Goal: Task Accomplishment & Management: Manage account settings

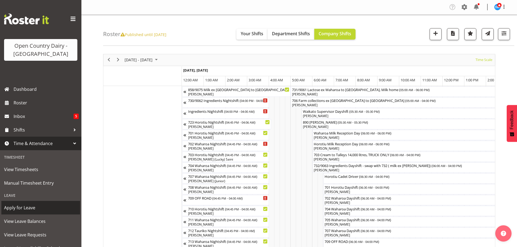
scroll to position [0, 1564]
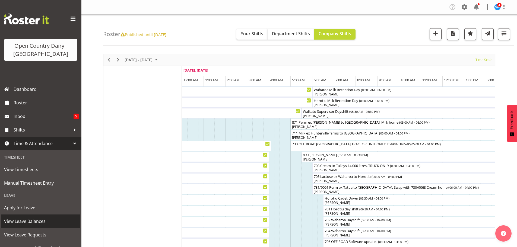
click at [39, 221] on span "View Leave Balances" at bounding box center [40, 221] width 73 height 8
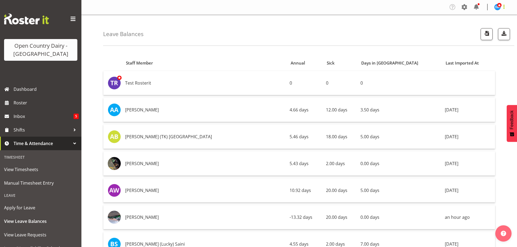
click at [504, 7] on span at bounding box center [504, 7] width 7 height 7
click at [465, 8] on span at bounding box center [464, 7] width 9 height 9
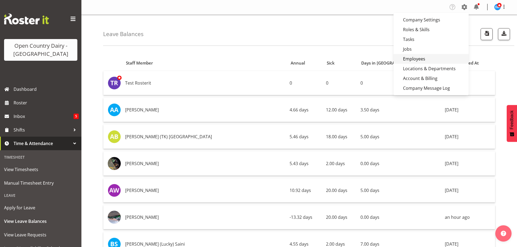
click at [420, 59] on link "Employees" at bounding box center [431, 59] width 75 height 10
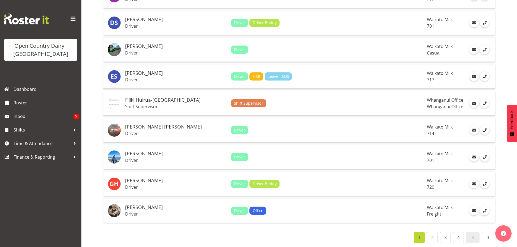
scroll to position [1203, 0]
click at [435, 236] on link "2" at bounding box center [432, 237] width 11 height 11
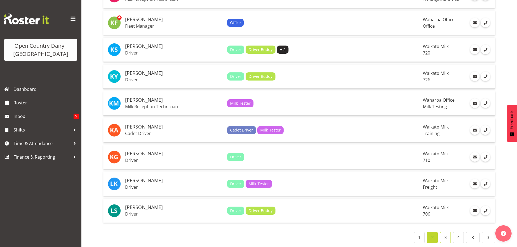
click at [446, 236] on link "3" at bounding box center [445, 237] width 11 height 11
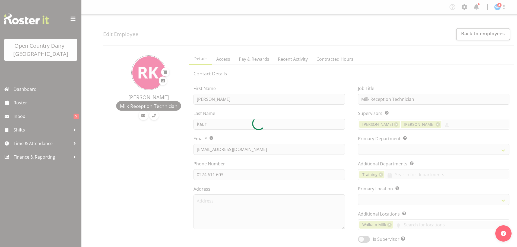
select select "TimelineWeek"
select select
select select "1040"
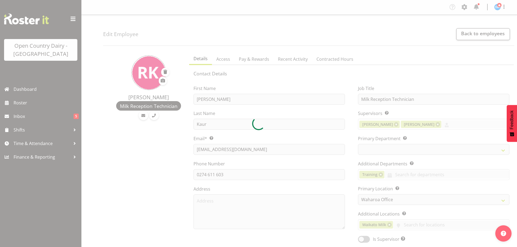
select select "733"
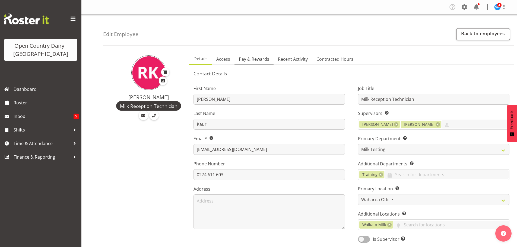
click at [255, 61] on span "Pay & Rewards" at bounding box center [254, 59] width 30 height 7
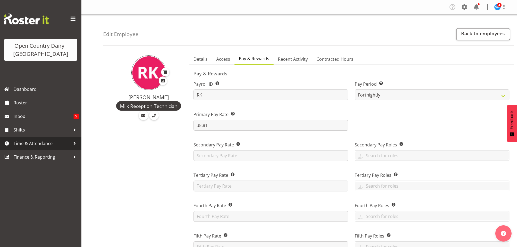
click at [35, 145] on span "Time & Attendance" at bounding box center [42, 144] width 57 height 8
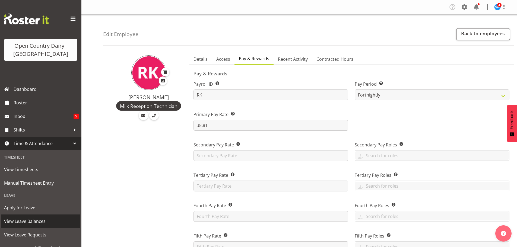
click at [39, 222] on span "View Leave Balances" at bounding box center [40, 221] width 73 height 8
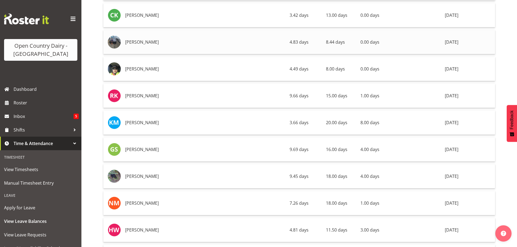
scroll to position [980, 0]
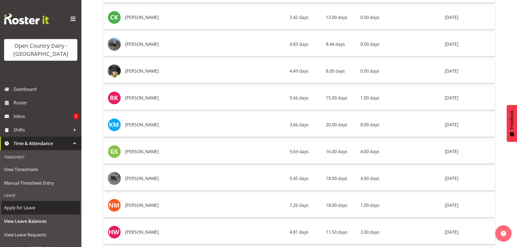
click at [27, 208] on span "Apply for Leave" at bounding box center [40, 208] width 73 height 8
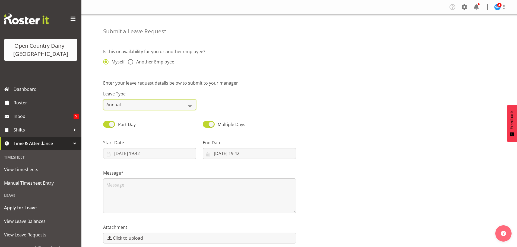
click at [189, 105] on select "Annual Sick Leave Without Pay Bereavement Domestic Violence Parental Jury Servi…" at bounding box center [149, 104] width 93 height 11
select select "Sick"
click at [103, 99] on select "Annual Sick Leave Without Pay Bereavement Domestic Violence Parental Jury Servi…" at bounding box center [149, 104] width 93 height 11
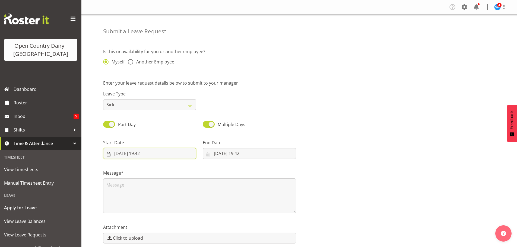
click at [115, 156] on input "[DATE] 19:42" at bounding box center [149, 153] width 93 height 11
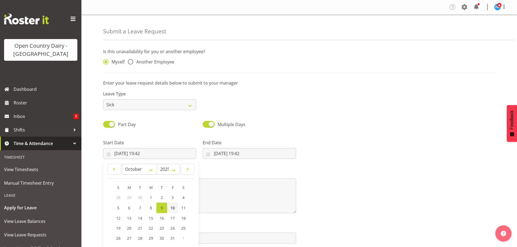
click at [172, 210] on span "10" at bounding box center [173, 208] width 4 height 5
type input "[DATE] 19:42"
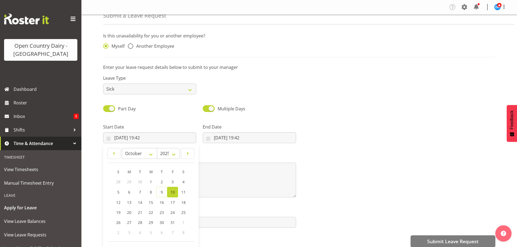
scroll to position [24, 0]
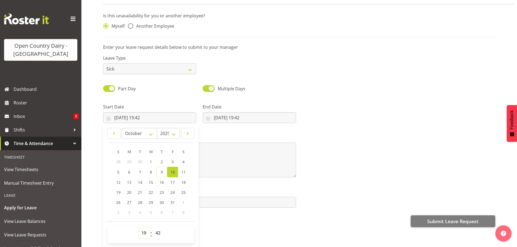
click at [145, 231] on select "00 01 02 03 04 05 06 07 08 09 10 11 12 13 14 15 16 17 18 19 20 21 22 23" at bounding box center [144, 233] width 12 height 11
select select "6"
click at [138, 228] on select "00 01 02 03 04 05 06 07 08 09 10 11 12 13 14 15 16 17 18 19 20 21 22 23" at bounding box center [144, 233] width 12 height 11
type input "[DATE] 06:42"
click at [157, 229] on select "00 01 02 03 04 05 06 07 08 09 10 11 12 13 14 15 16 17 18 19 20 21 22 23 24 25 2…" at bounding box center [159, 233] width 12 height 11
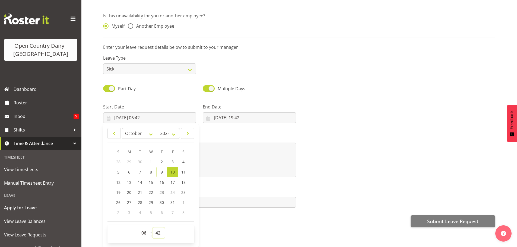
select select "0"
click at [153, 228] on select "00 01 02 03 04 05 06 07 08 09 10 11 12 13 14 15 16 17 18 19 20 21 22 23 24 25 2…" at bounding box center [159, 233] width 12 height 11
type input "[DATE] 06:00"
click at [224, 222] on div "Submit Leave Request" at bounding box center [299, 220] width 392 height 13
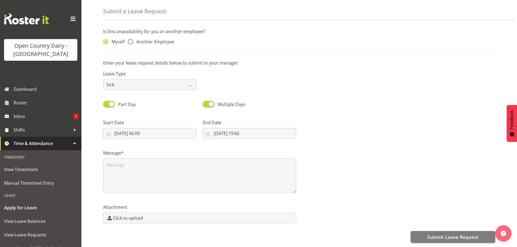
scroll to position [0, 0]
click at [216, 129] on input "[DATE] 19:42" at bounding box center [249, 133] width 93 height 11
click at [273, 186] on span "10" at bounding box center [272, 187] width 4 height 5
type input "[DATE] 19:42"
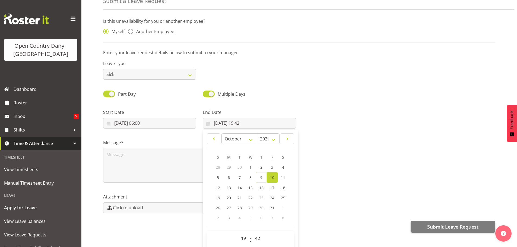
scroll to position [16, 0]
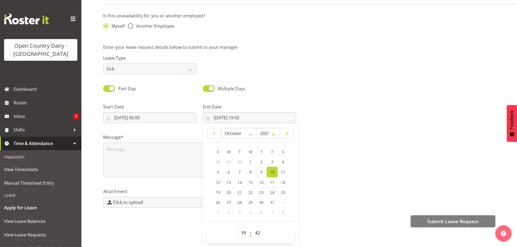
click at [243, 230] on select "00 01 02 03 04 05 06 07 08 09 10 11 12 13 14 15 16 17 18 19 20 21 22 23" at bounding box center [244, 233] width 12 height 11
select select "18"
click at [238, 228] on select "00 01 02 03 04 05 06 07 08 09 10 11 12 13 14 15 16 17 18 19 20 21 22 23" at bounding box center [244, 233] width 12 height 11
type input "10/10/2025, 18:42"
click at [258, 228] on select "00 01 02 03 04 05 06 07 08 09 10 11 12 13 14 15 16 17 18 19 20 21 22 23 24 25 2…" at bounding box center [258, 233] width 12 height 11
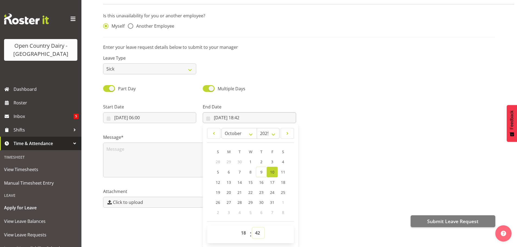
select select "0"
click at [252, 228] on select "00 01 02 03 04 05 06 07 08 09 10 11 12 13 14 15 16 17 18 19 20 21 22 23 24 25 2…" at bounding box center [258, 233] width 12 height 11
type input "10/10/2025, 18:00"
click at [188, 231] on div "Submit a Leave Request Is this unavailability for you or another employee? Myse…" at bounding box center [299, 121] width 436 height 253
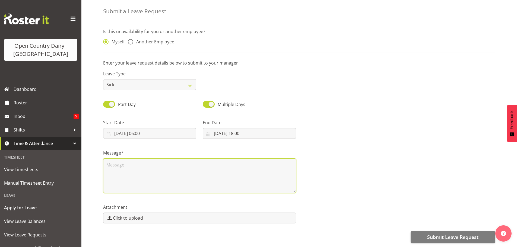
click at [126, 173] on textarea at bounding box center [199, 176] width 193 height 35
type textarea "sick"
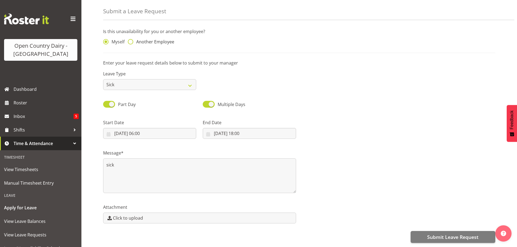
click at [132, 39] on span at bounding box center [130, 41] width 5 height 5
click at [131, 40] on input "Another Employee" at bounding box center [130, 42] width 4 height 4
radio input "true"
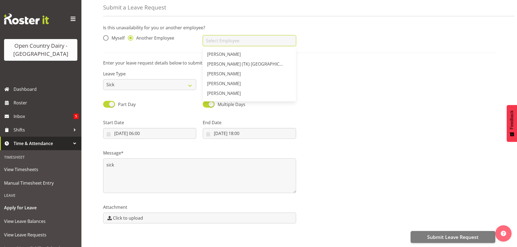
click at [257, 42] on input "text" at bounding box center [249, 40] width 93 height 11
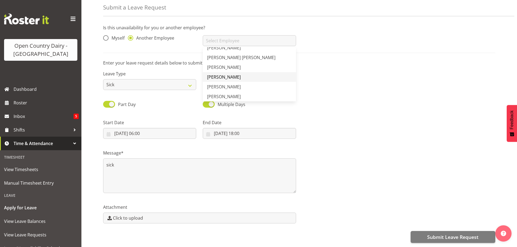
click at [227, 78] on span "[PERSON_NAME]" at bounding box center [224, 77] width 34 height 6
type input "[PERSON_NAME]"
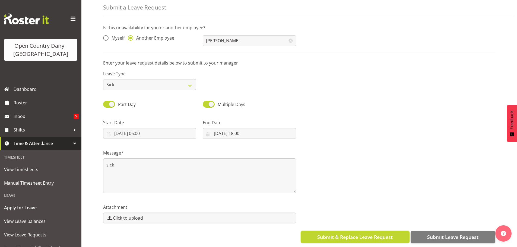
click at [362, 237] on span "Submit & Replace Leave Request" at bounding box center [354, 237] width 75 height 7
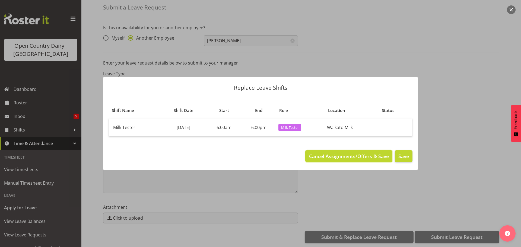
click at [339, 157] on span "Cancel Assignments/Offers & Save" at bounding box center [349, 156] width 80 height 7
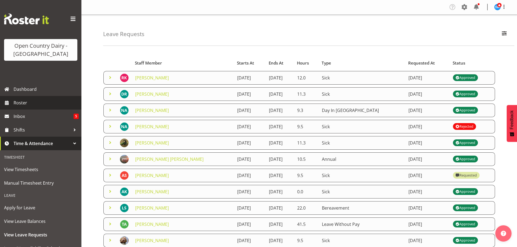
click at [19, 106] on span "Roster" at bounding box center [46, 103] width 65 height 8
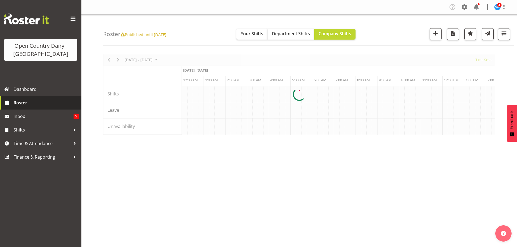
scroll to position [0, 1564]
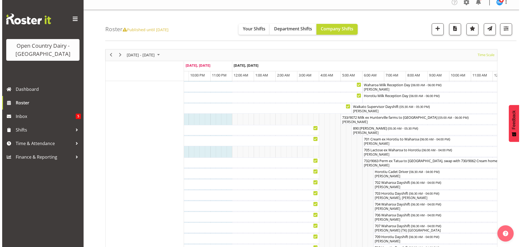
scroll to position [4, 0]
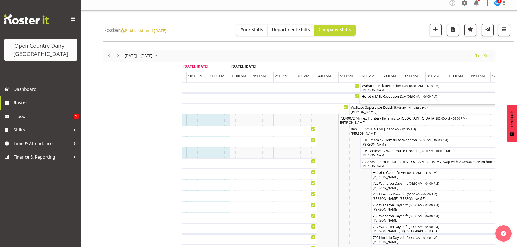
click at [393, 99] on div "Horotiu Milk Reception Day ( 06:00 AM - 06:00 PM )" at bounding box center [491, 98] width 258 height 10
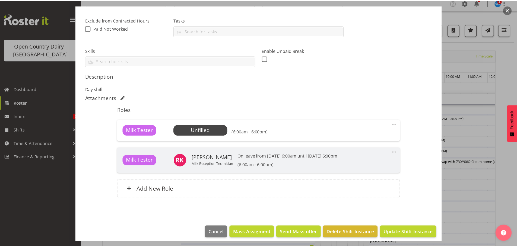
scroll to position [113, 0]
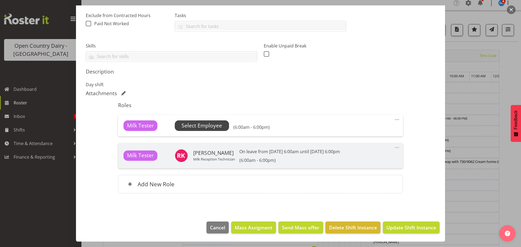
click at [198, 127] on span "Select Employee" at bounding box center [202, 126] width 40 height 8
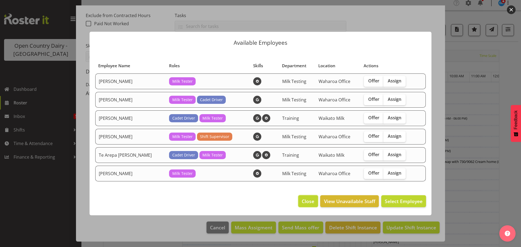
click at [307, 200] on span "Close" at bounding box center [308, 201] width 12 height 7
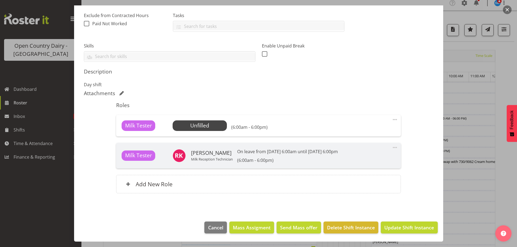
click at [15, 104] on div at bounding box center [258, 123] width 517 height 247
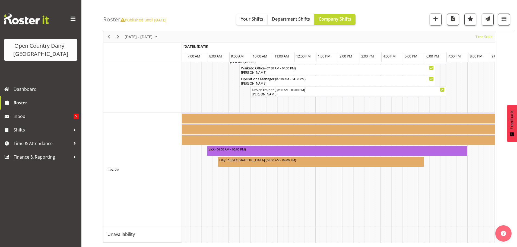
scroll to position [0, 2190]
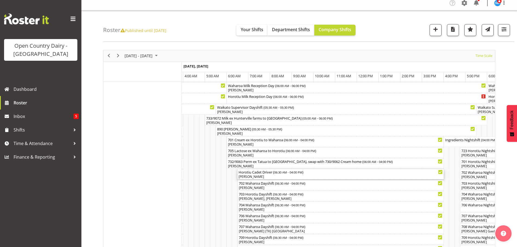
click at [261, 176] on div "[PERSON_NAME]" at bounding box center [341, 177] width 204 height 5
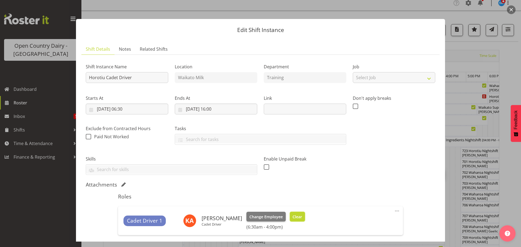
click at [302, 220] on span "Clear" at bounding box center [298, 217] width 10 height 6
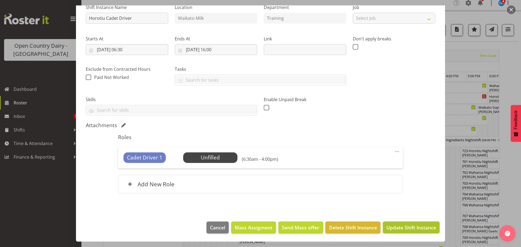
click at [409, 229] on span "Update Shift Instance" at bounding box center [412, 227] width 50 height 7
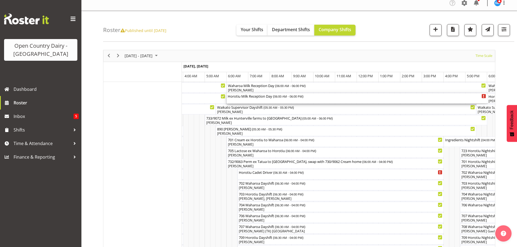
click at [240, 102] on div "Horotiu Milk Reception Day ( 06:00 AM - 06:00 PM )" at bounding box center [357, 98] width 258 height 10
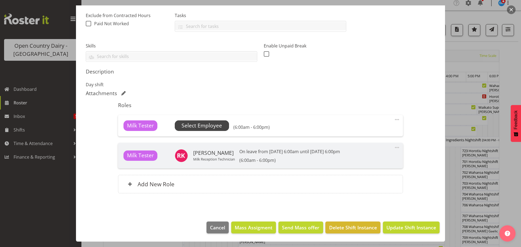
click at [191, 127] on span "Select Employee" at bounding box center [202, 126] width 40 height 8
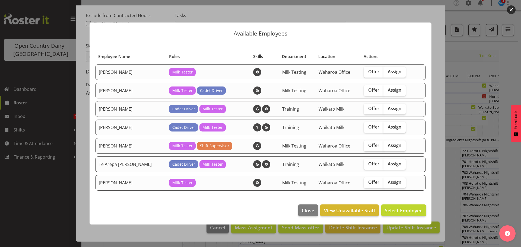
click at [393, 129] on span "Assign" at bounding box center [395, 126] width 14 height 5
click at [387, 129] on input "Assign" at bounding box center [386, 127] width 4 height 4
checkbox input "true"
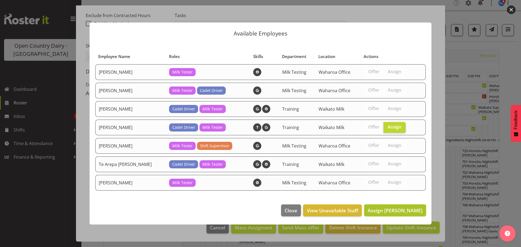
click at [407, 213] on span "Assign [PERSON_NAME]" at bounding box center [395, 210] width 55 height 7
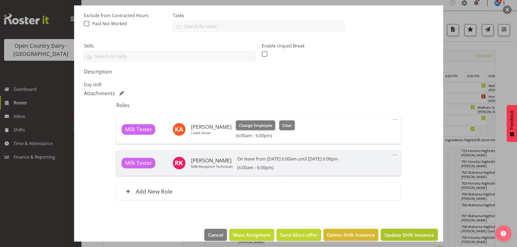
click at [411, 236] on span "Update Shift Instance" at bounding box center [409, 235] width 50 height 7
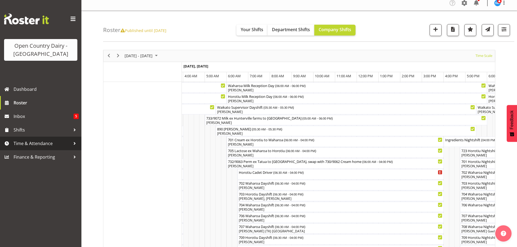
click at [45, 143] on span "Time & Attendance" at bounding box center [42, 144] width 57 height 8
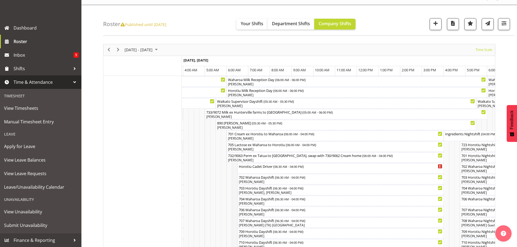
scroll to position [27, 0]
